Goal: Find specific page/section: Locate a particular part of the current website

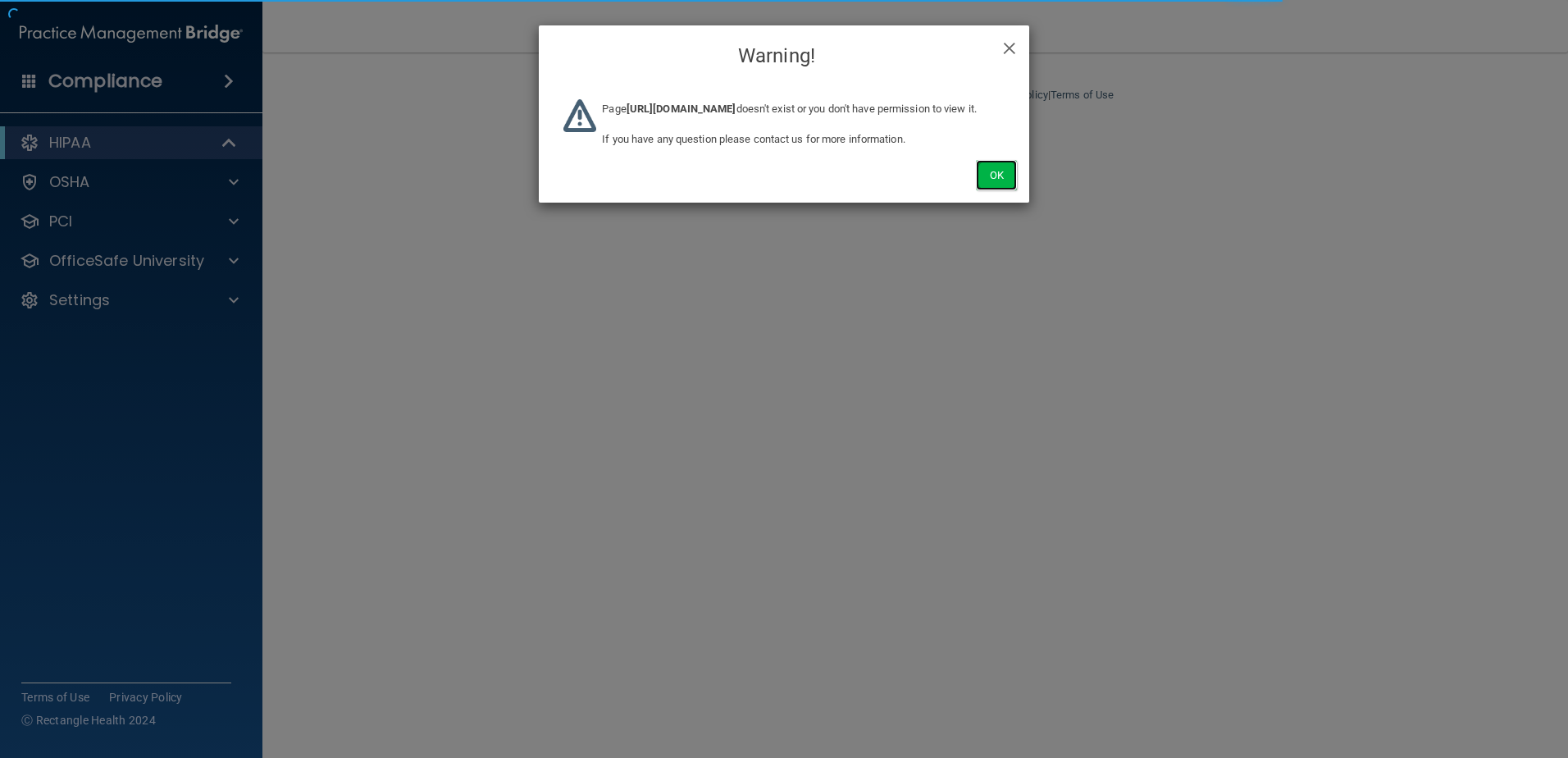
click at [981, 190] on button "Ok" at bounding box center [996, 175] width 41 height 30
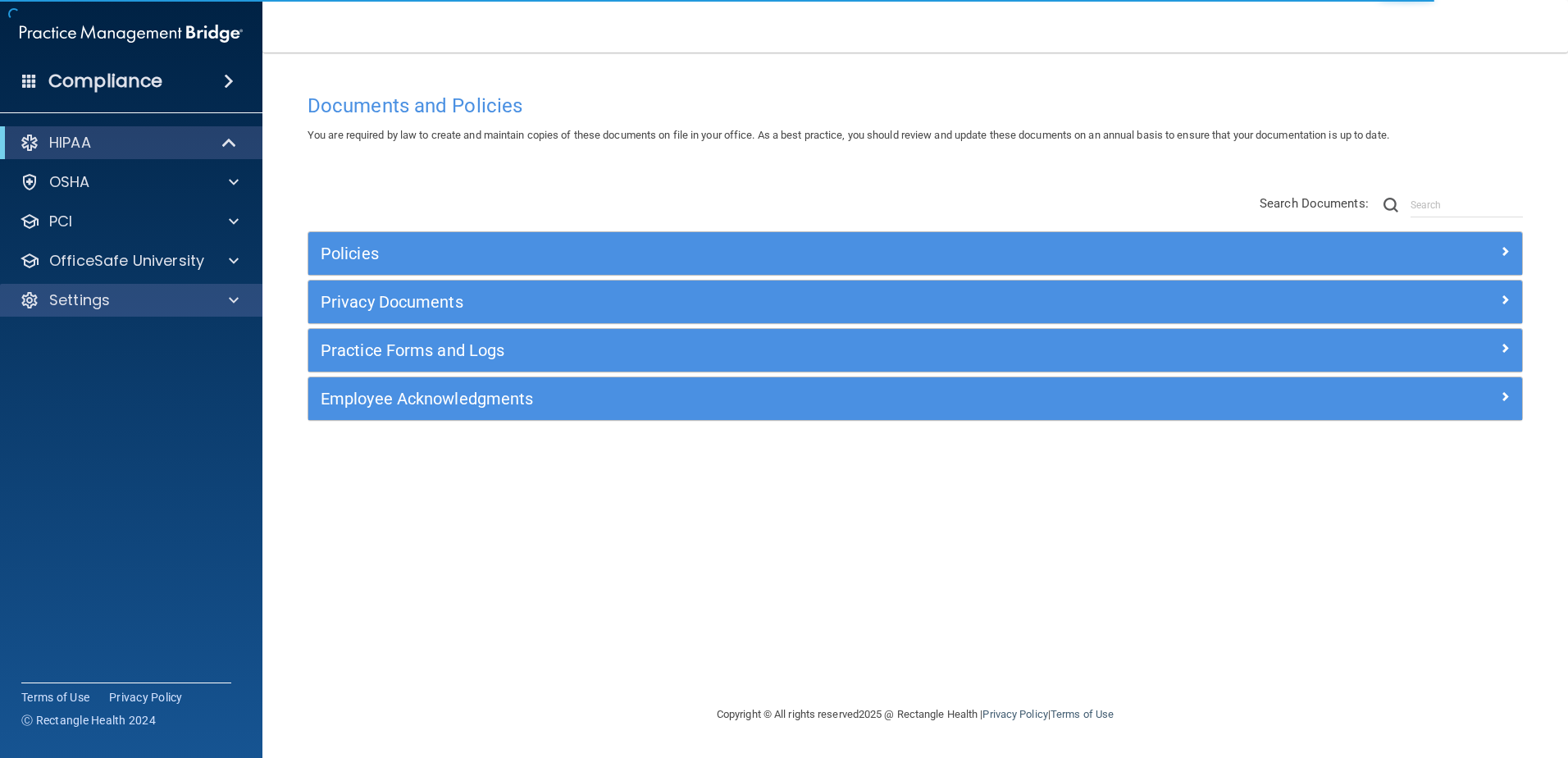
click at [158, 311] on div "Settings" at bounding box center [131, 300] width 264 height 33
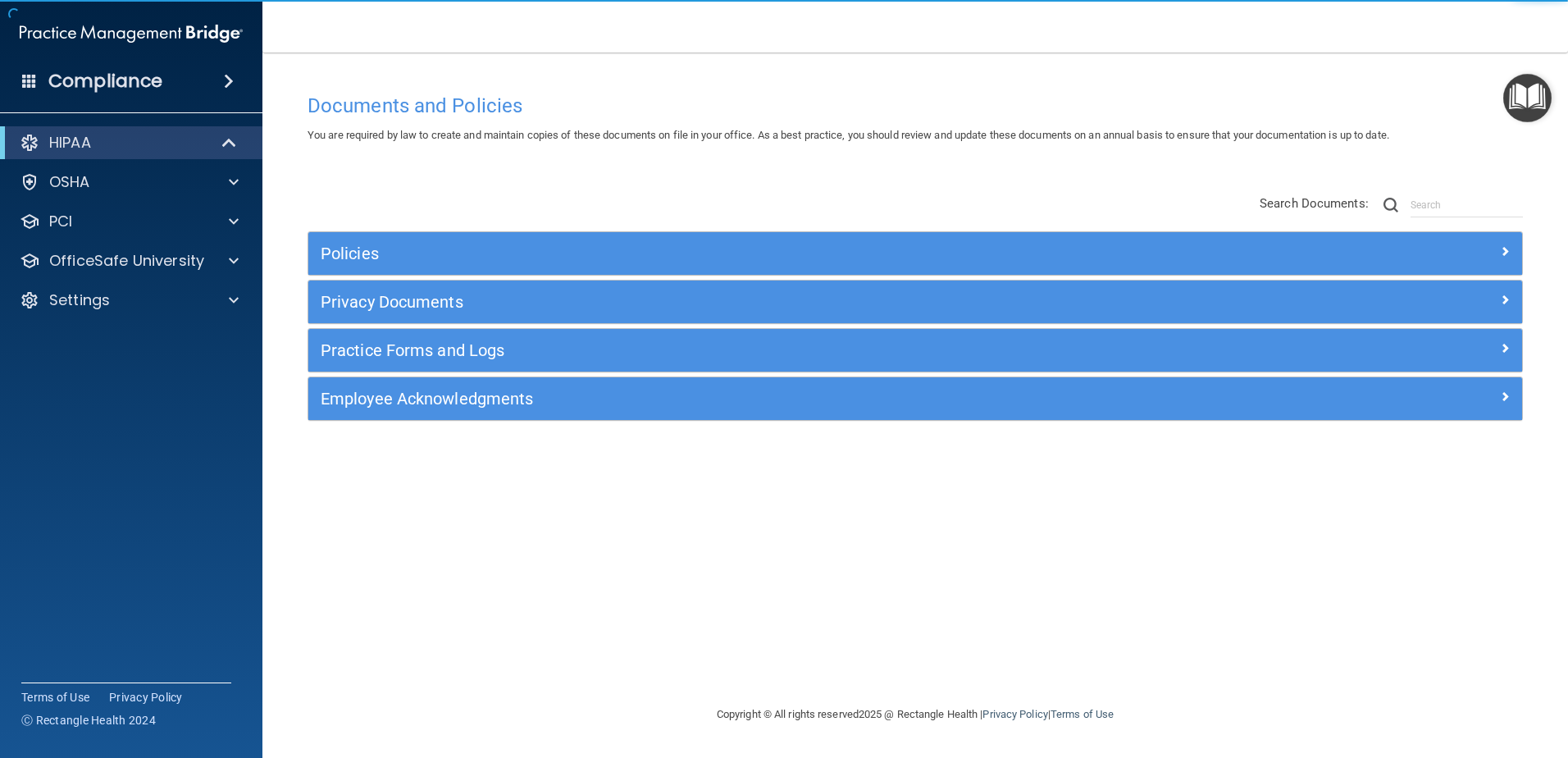
click at [172, 318] on div "HIPAA Documents and Policies Report an Incident Business Associates Emergency P…" at bounding box center [131, 224] width 264 height 210
click at [172, 310] on div "Settings" at bounding box center [131, 300] width 264 height 33
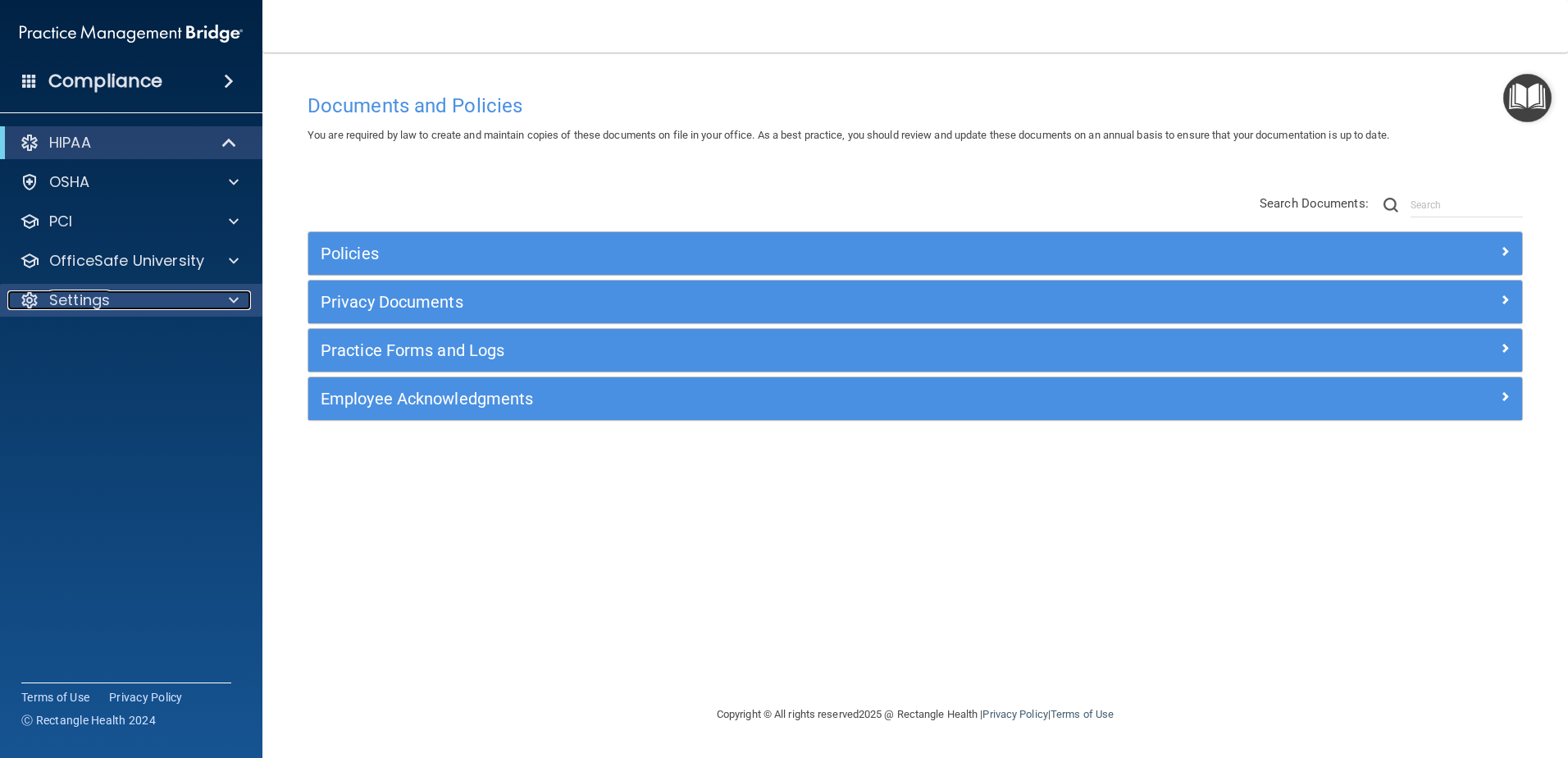
click at [161, 309] on div "Settings" at bounding box center [109, 300] width 204 height 19
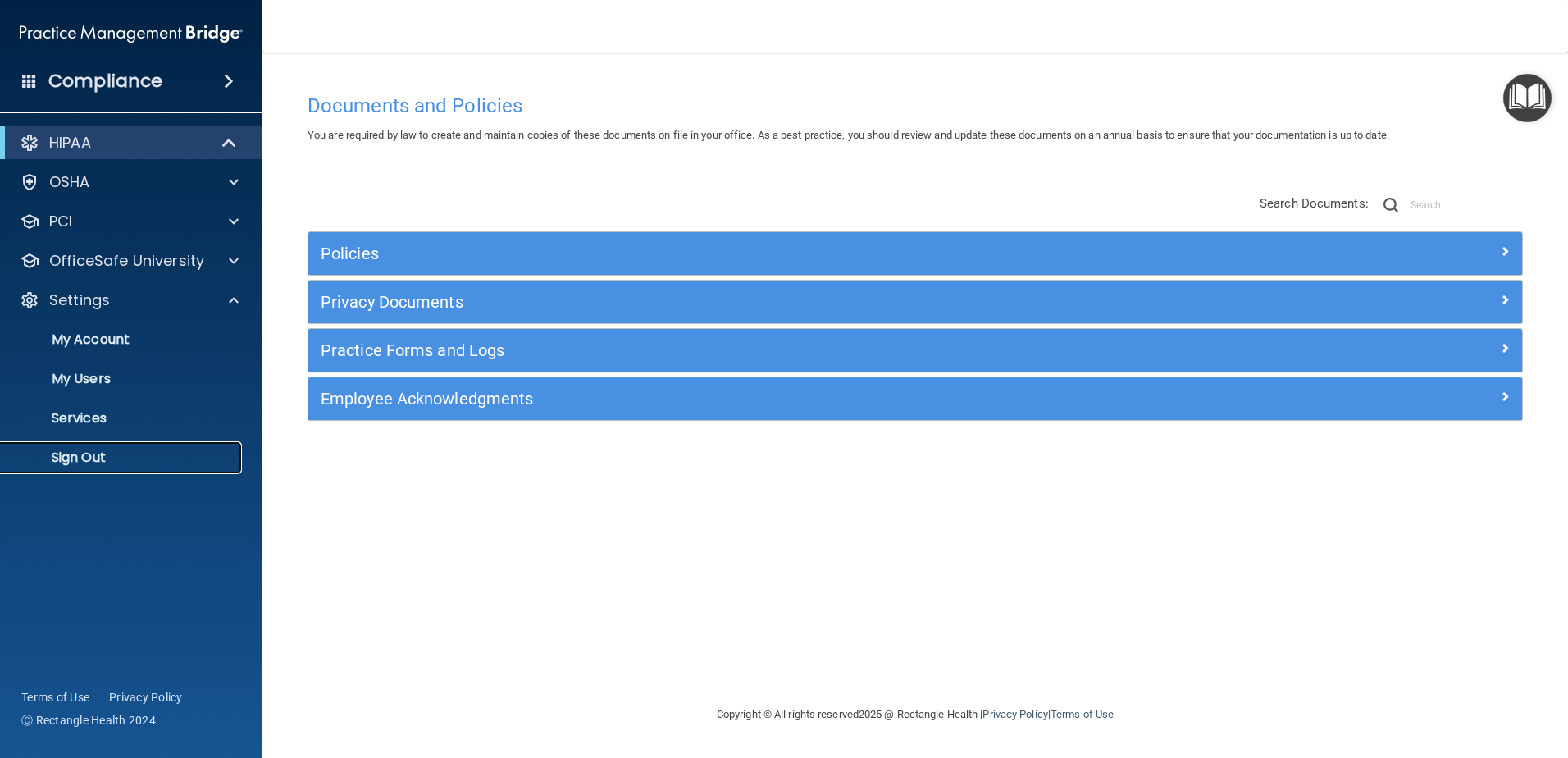
click at [142, 449] on link "Sign Out" at bounding box center [113, 458] width 259 height 33
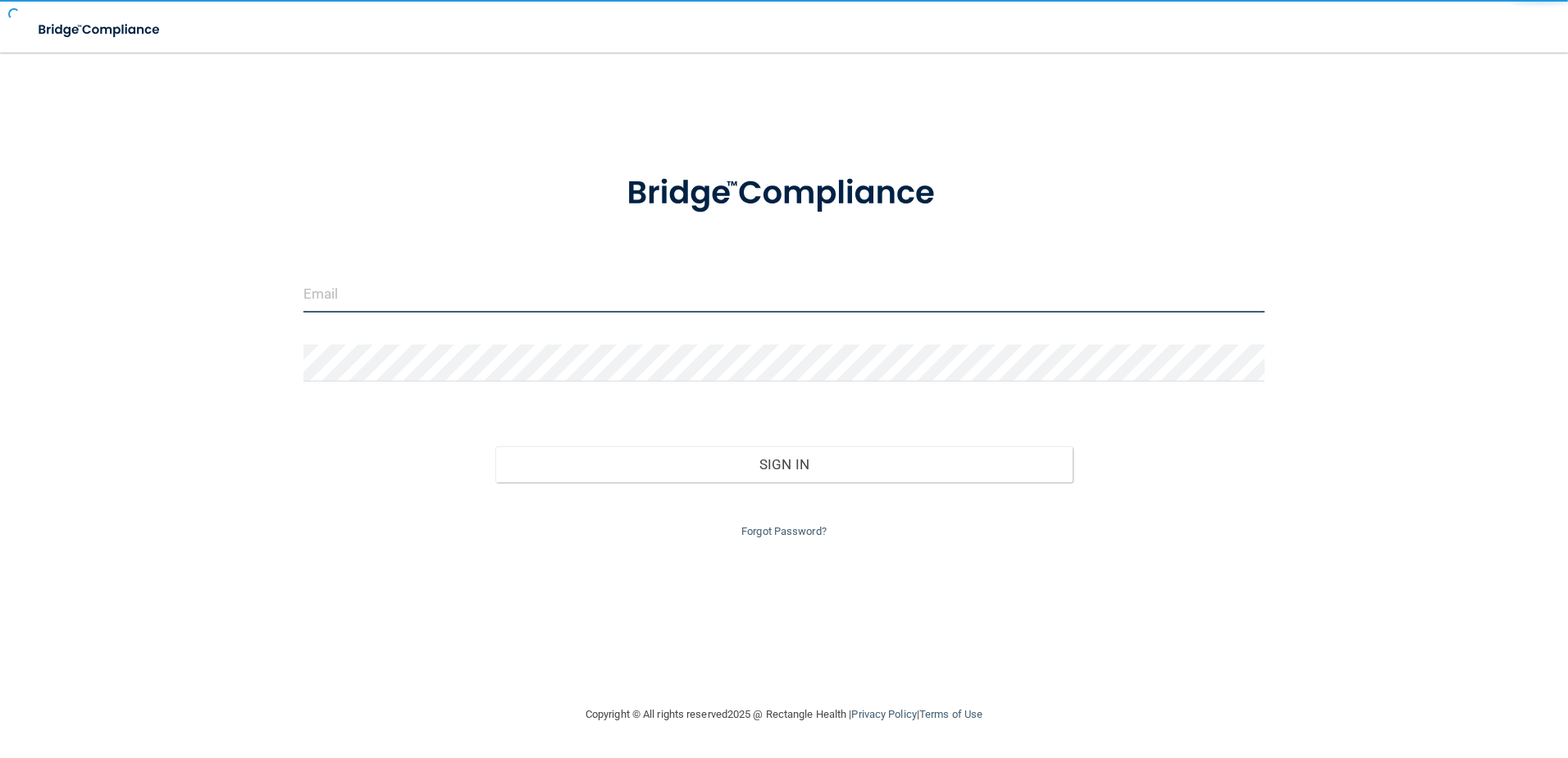
type input "[EMAIL_ADDRESS][DOMAIN_NAME]"
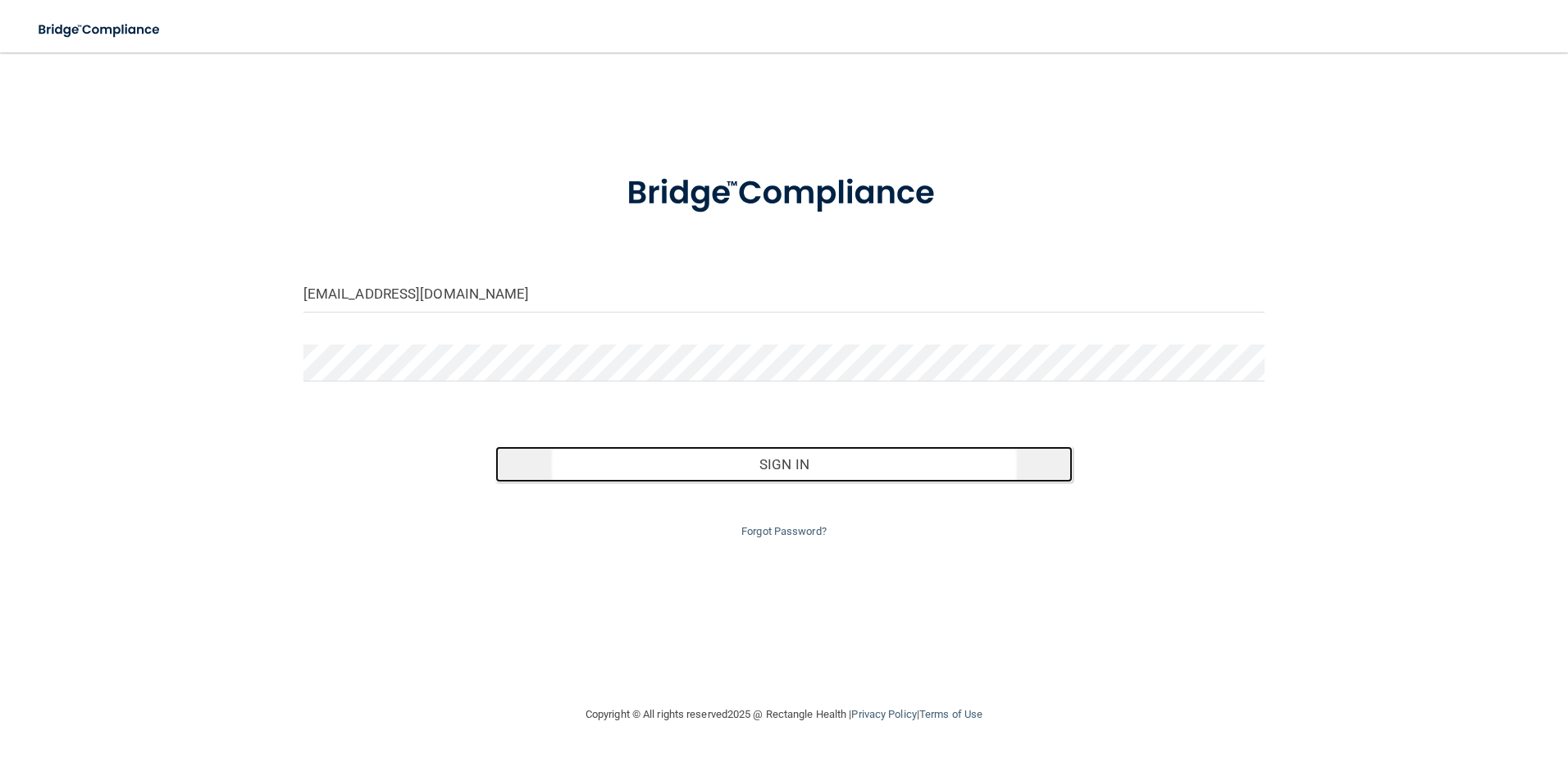
click at [731, 465] on button "Sign In" at bounding box center [784, 463] width 577 height 36
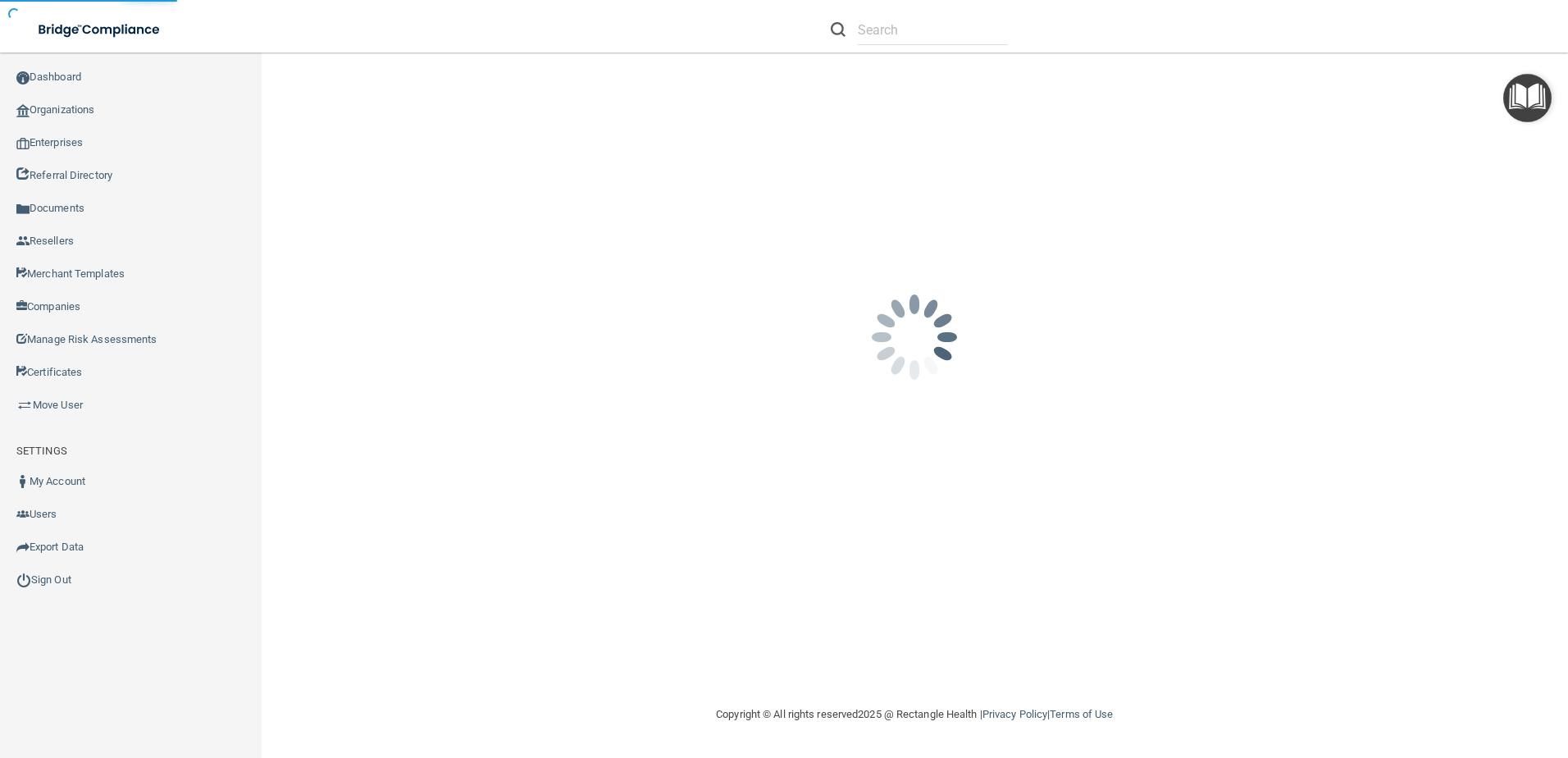
click at [882, 48] on li at bounding box center [919, 29] width 202 height 59
click at [884, 41] on input "text" at bounding box center [932, 29] width 150 height 30
paste input "Shine Dental"
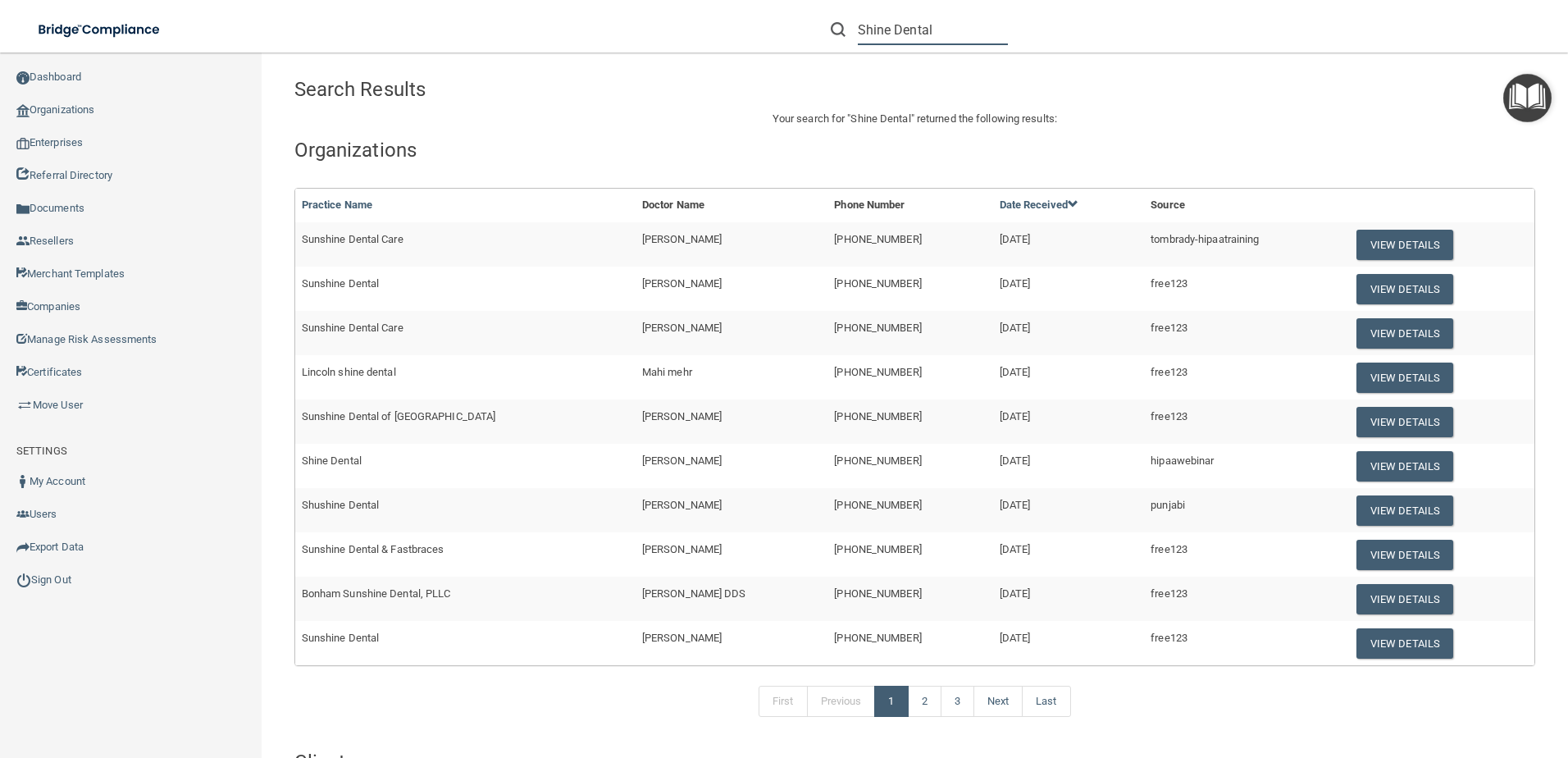
click at [936, 30] on input "Shine Dental" at bounding box center [932, 29] width 150 height 30
drag, startPoint x: 936, startPoint y: 30, endPoint x: 857, endPoint y: 22, distance: 79.4
click at [857, 22] on input "Shine Dental" at bounding box center [932, 29] width 150 height 30
paste input "RH-00026091"
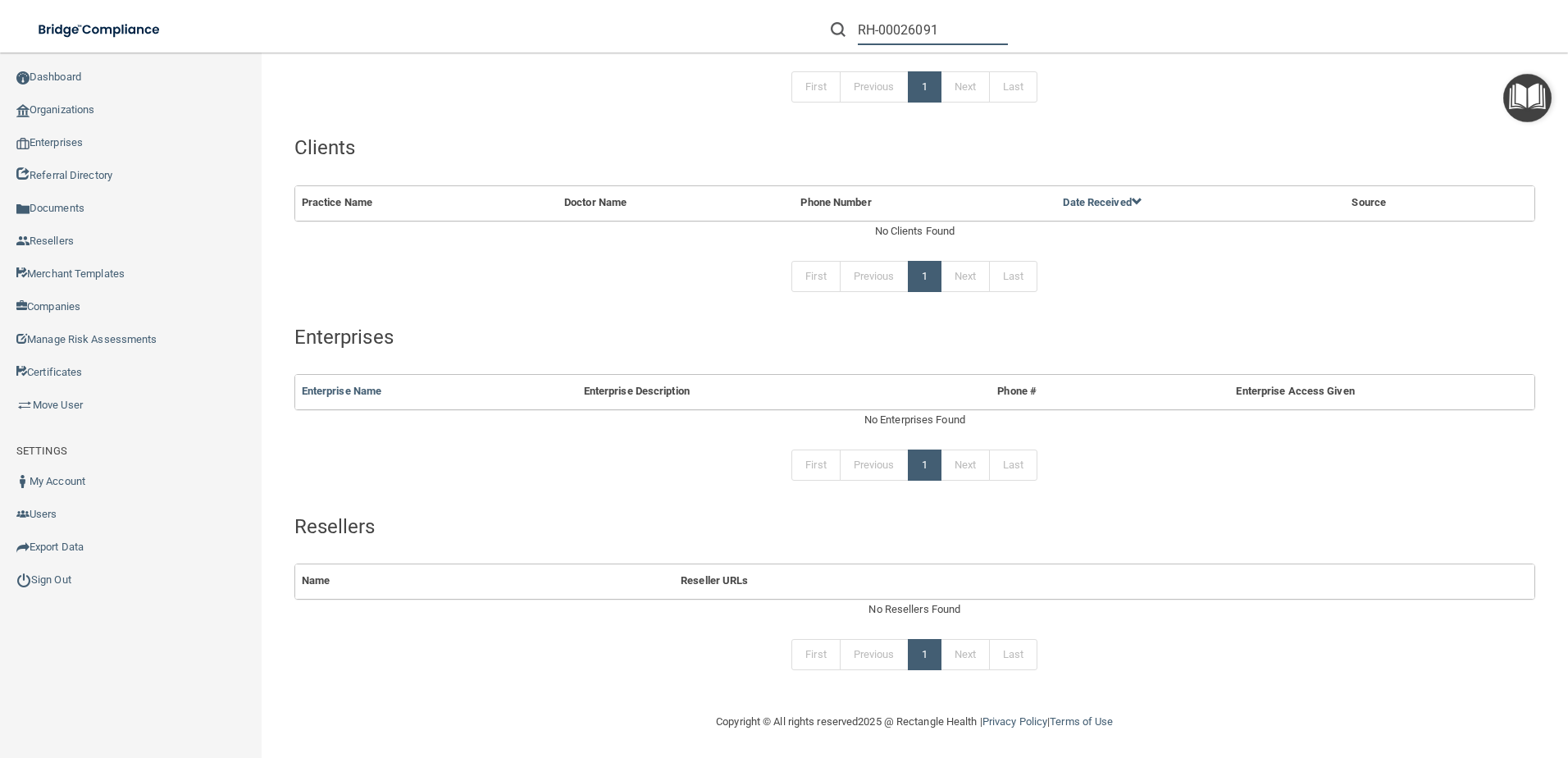
scroll to position [195, 0]
type input "RH-00026091"
drag, startPoint x: 977, startPoint y: 38, endPoint x: 810, endPoint y: 25, distance: 167.5
click at [819, 29] on form "RH-00026091" at bounding box center [919, 29] width 202 height 30
click at [932, 30] on input "text" at bounding box center [932, 29] width 150 height 30
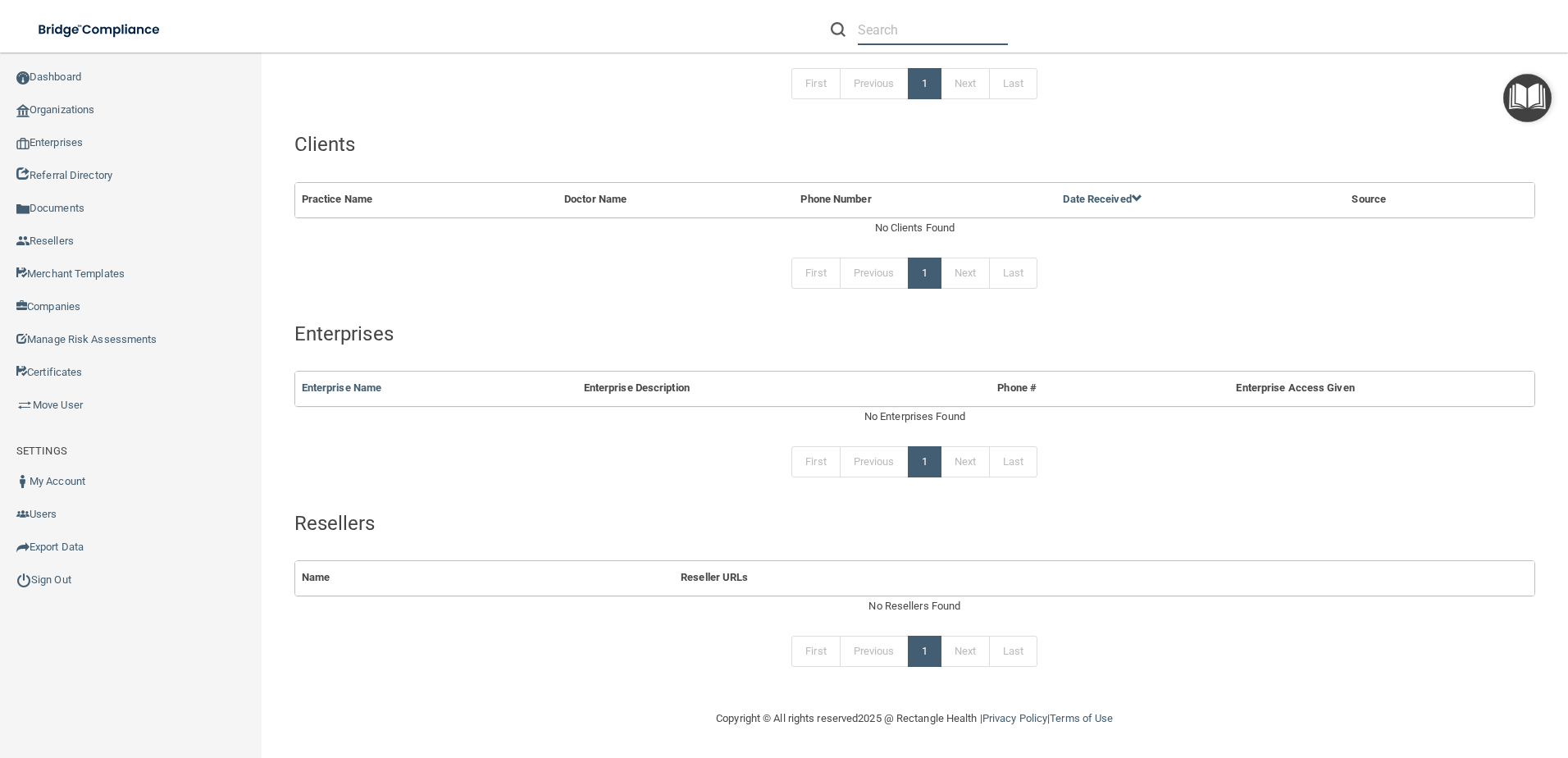
paste input "Shine Dental - [GEOGRAPHIC_DATA]"
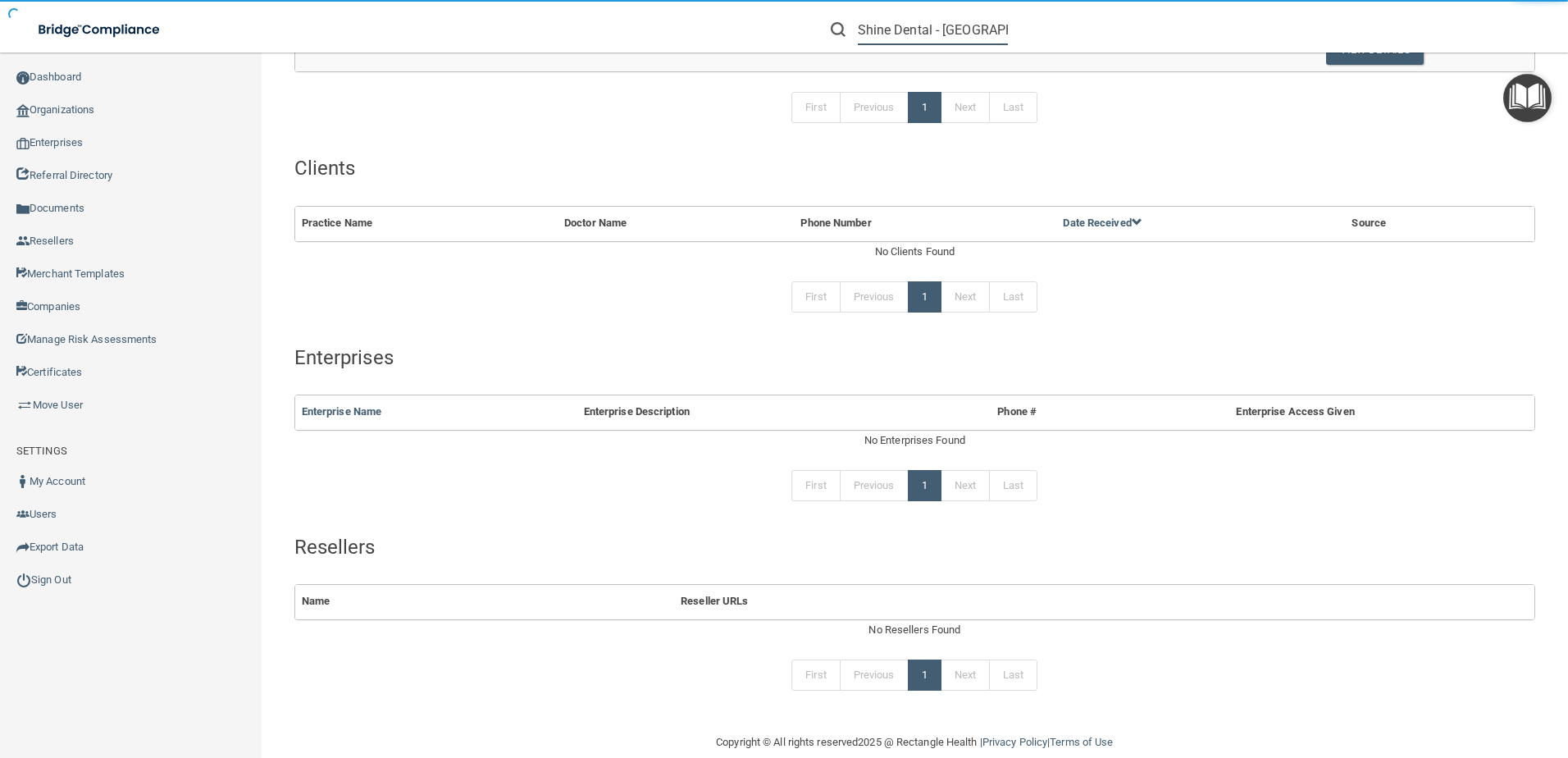
scroll to position [219, 0]
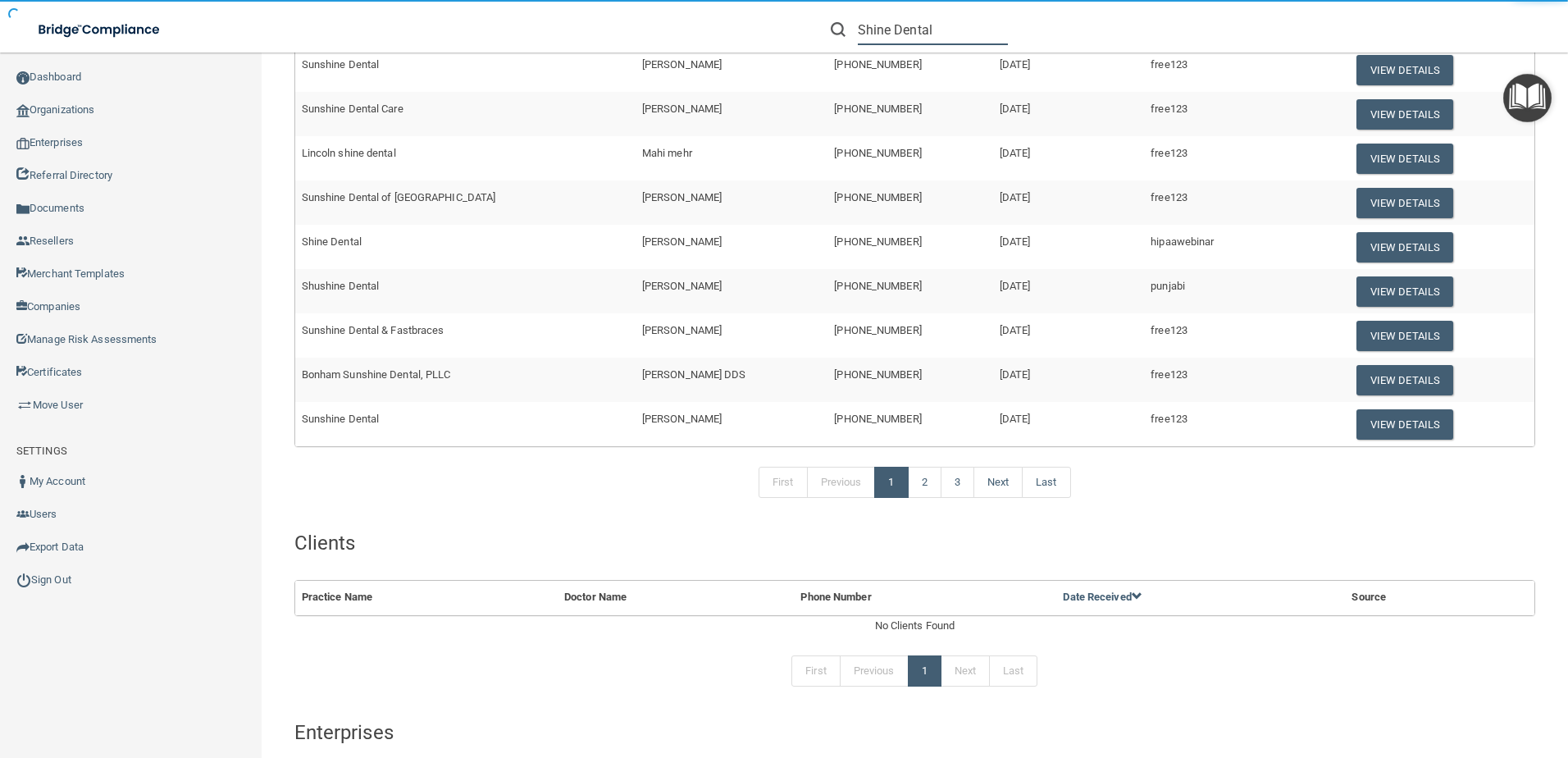
scroll to position [618, 0]
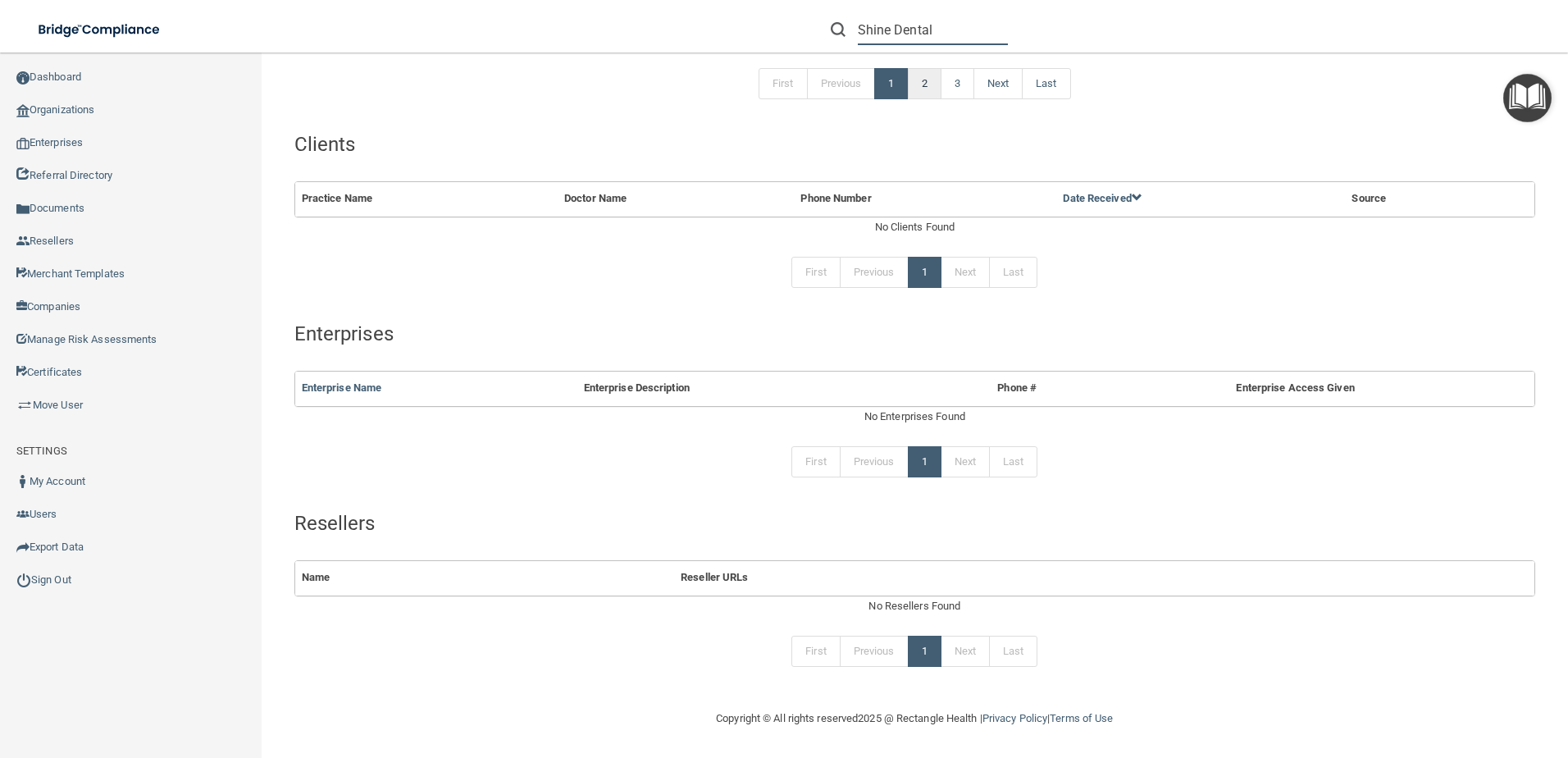
type input "Shine Dental"
click at [913, 80] on link "2" at bounding box center [924, 83] width 34 height 31
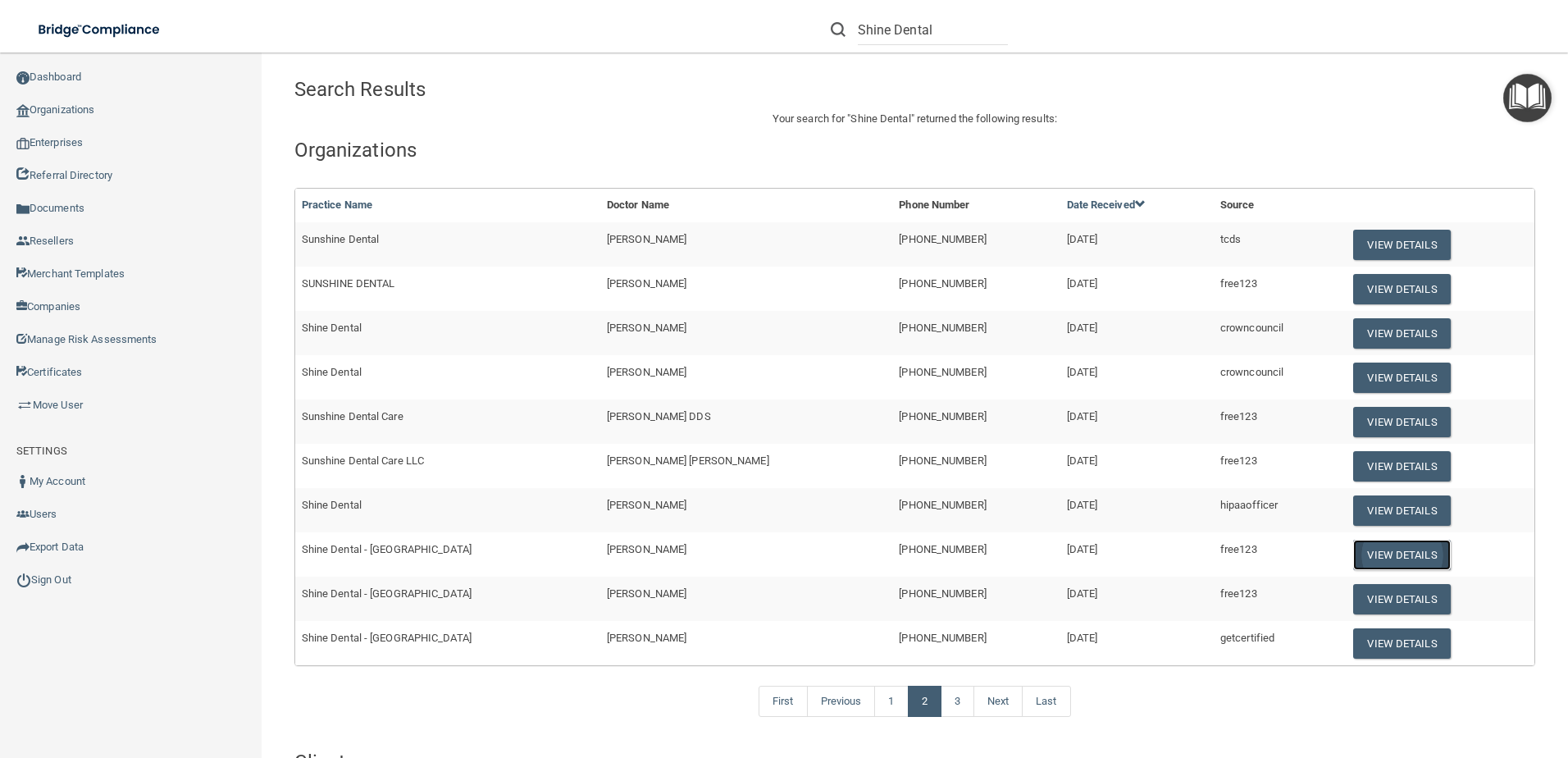
click at [1365, 550] on button "View Details" at bounding box center [1401, 554] width 97 height 30
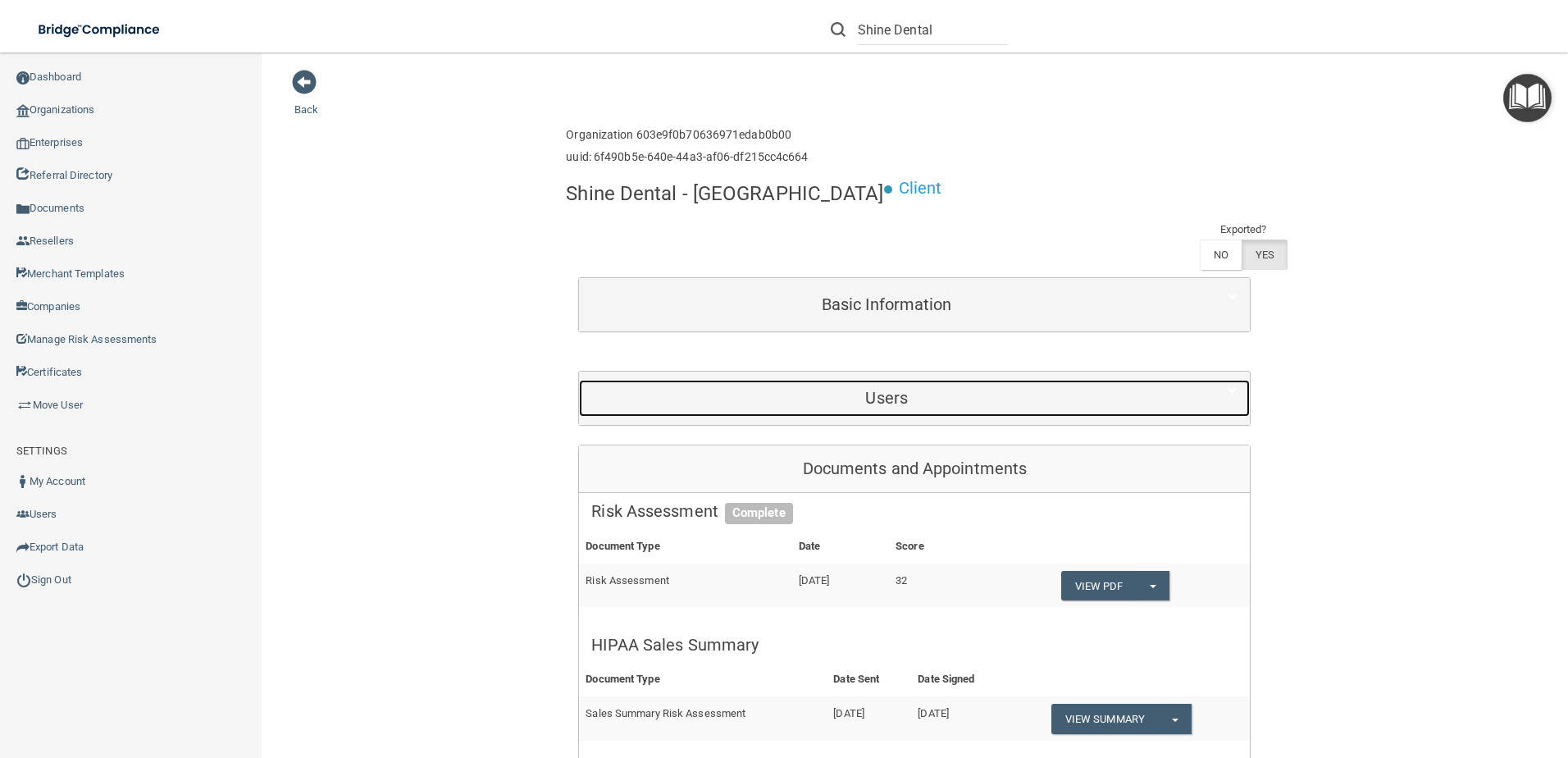
click at [961, 389] on h5 "Users" at bounding box center [886, 398] width 591 height 18
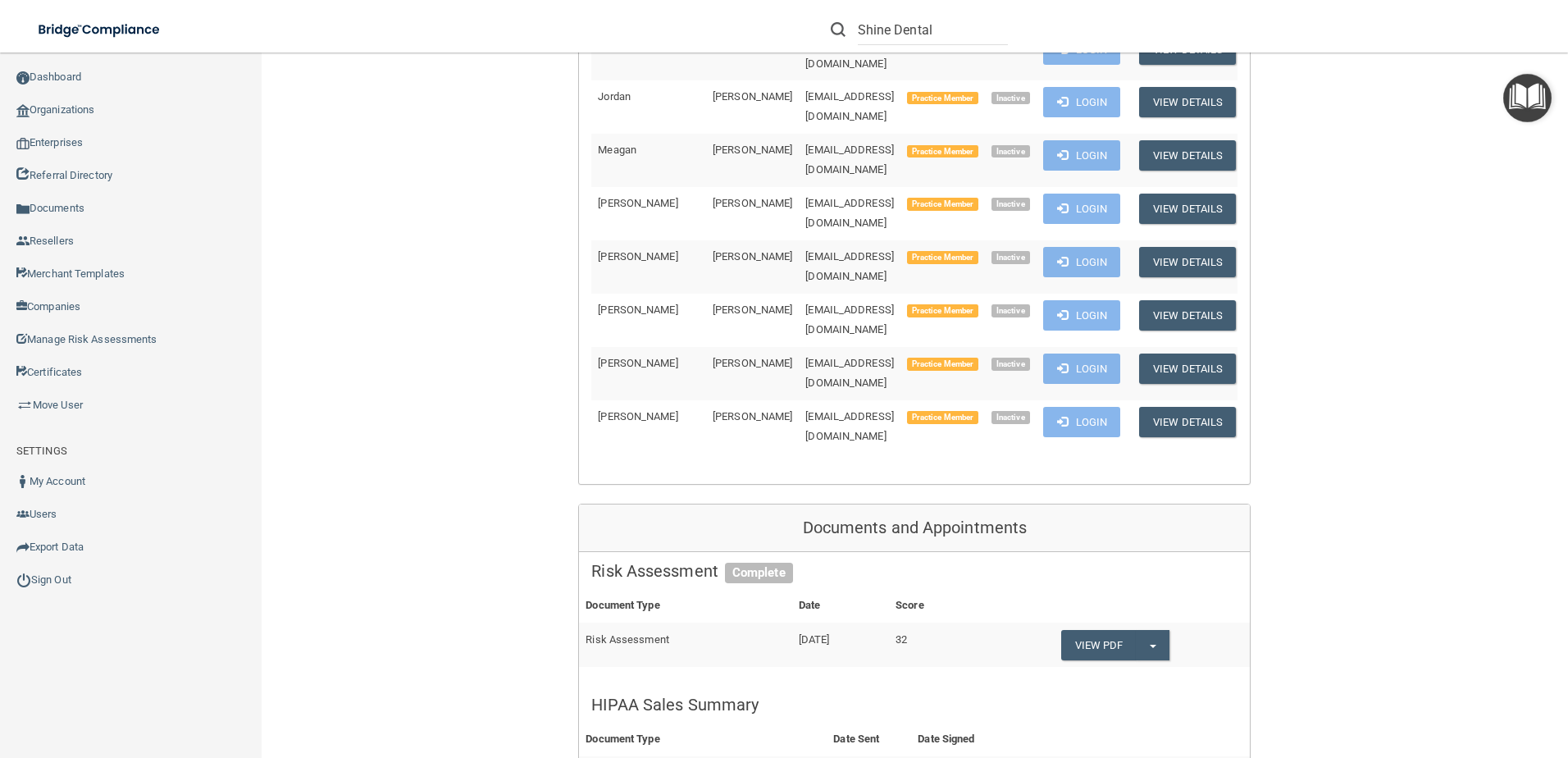
scroll to position [2214, 0]
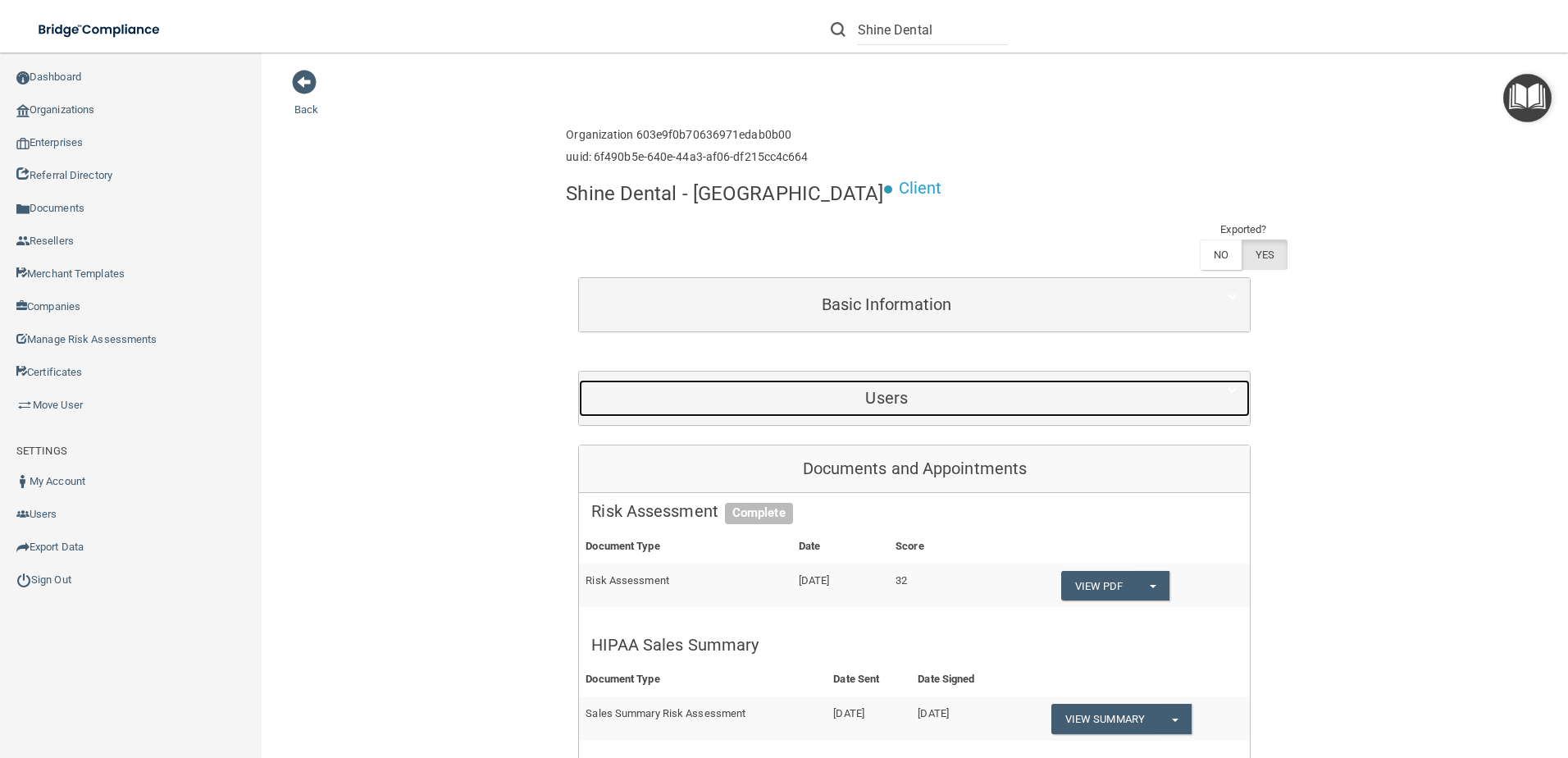
click at [828, 389] on h5 "Users" at bounding box center [886, 398] width 591 height 18
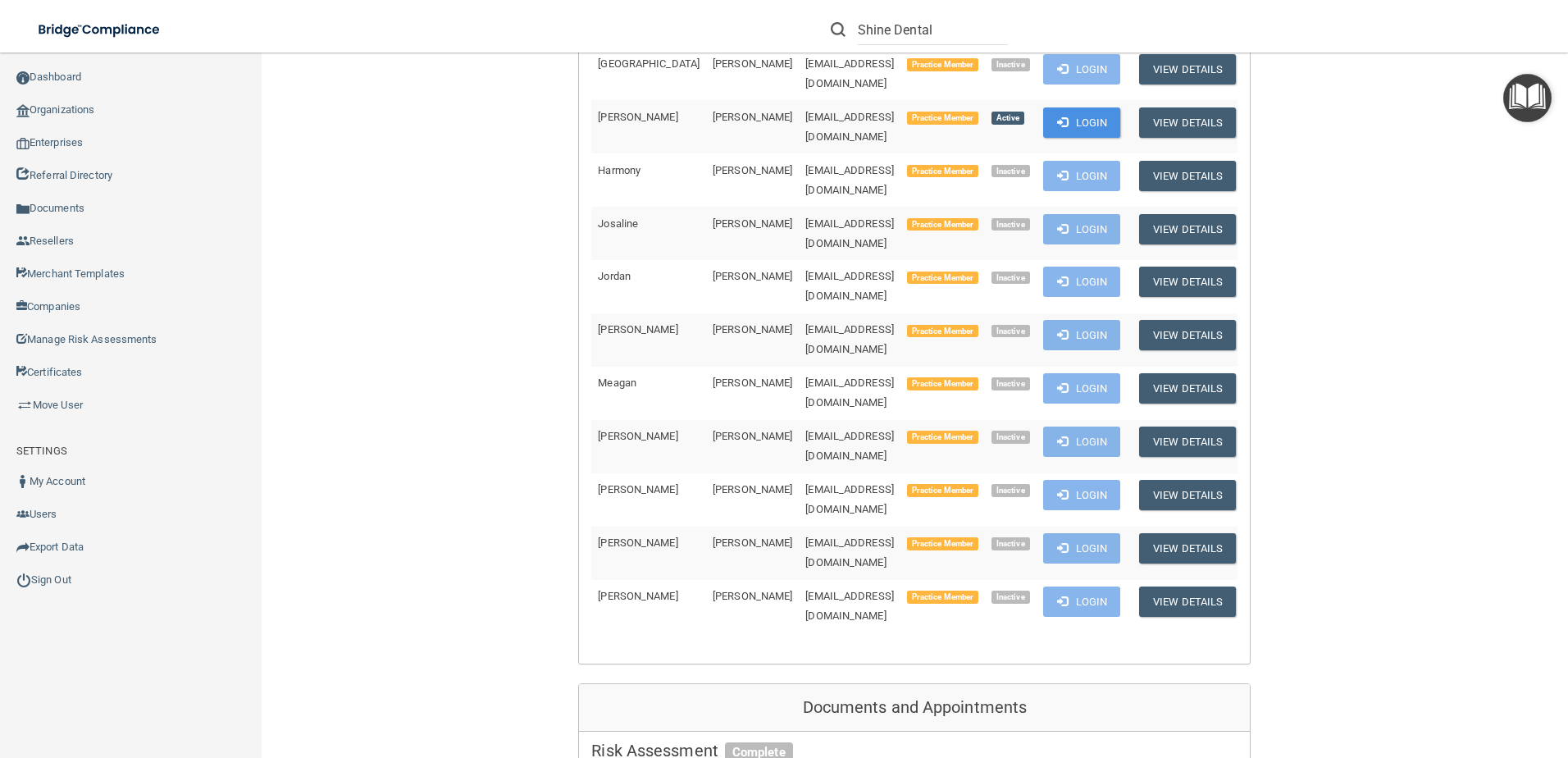
scroll to position [2050, 0]
